Goal: Task Accomplishment & Management: Manage account settings

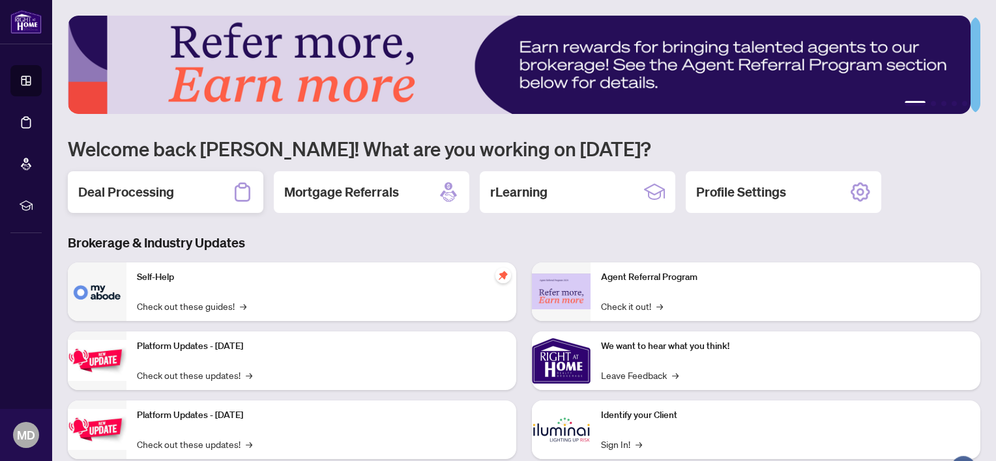
click at [143, 193] on h2 "Deal Processing" at bounding box center [126, 192] width 96 height 18
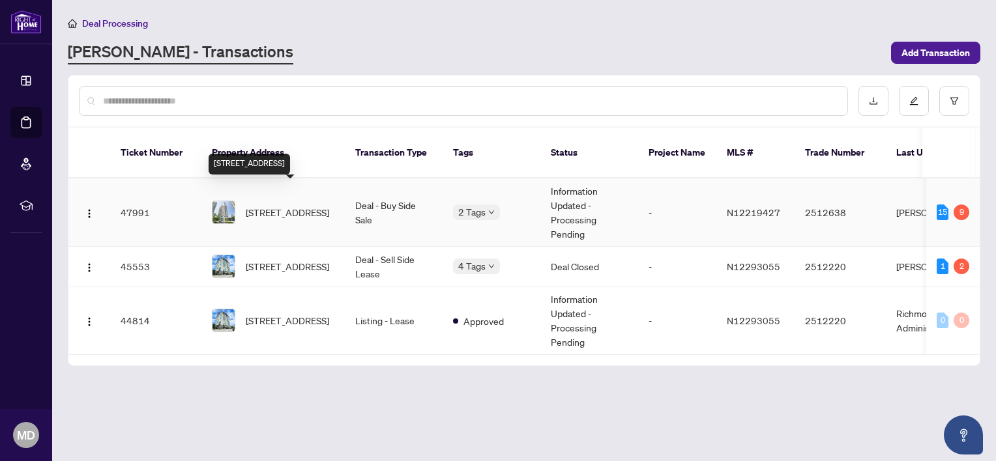
click at [282, 205] on span "[STREET_ADDRESS]" at bounding box center [287, 212] width 83 height 14
